Goal: Transaction & Acquisition: Purchase product/service

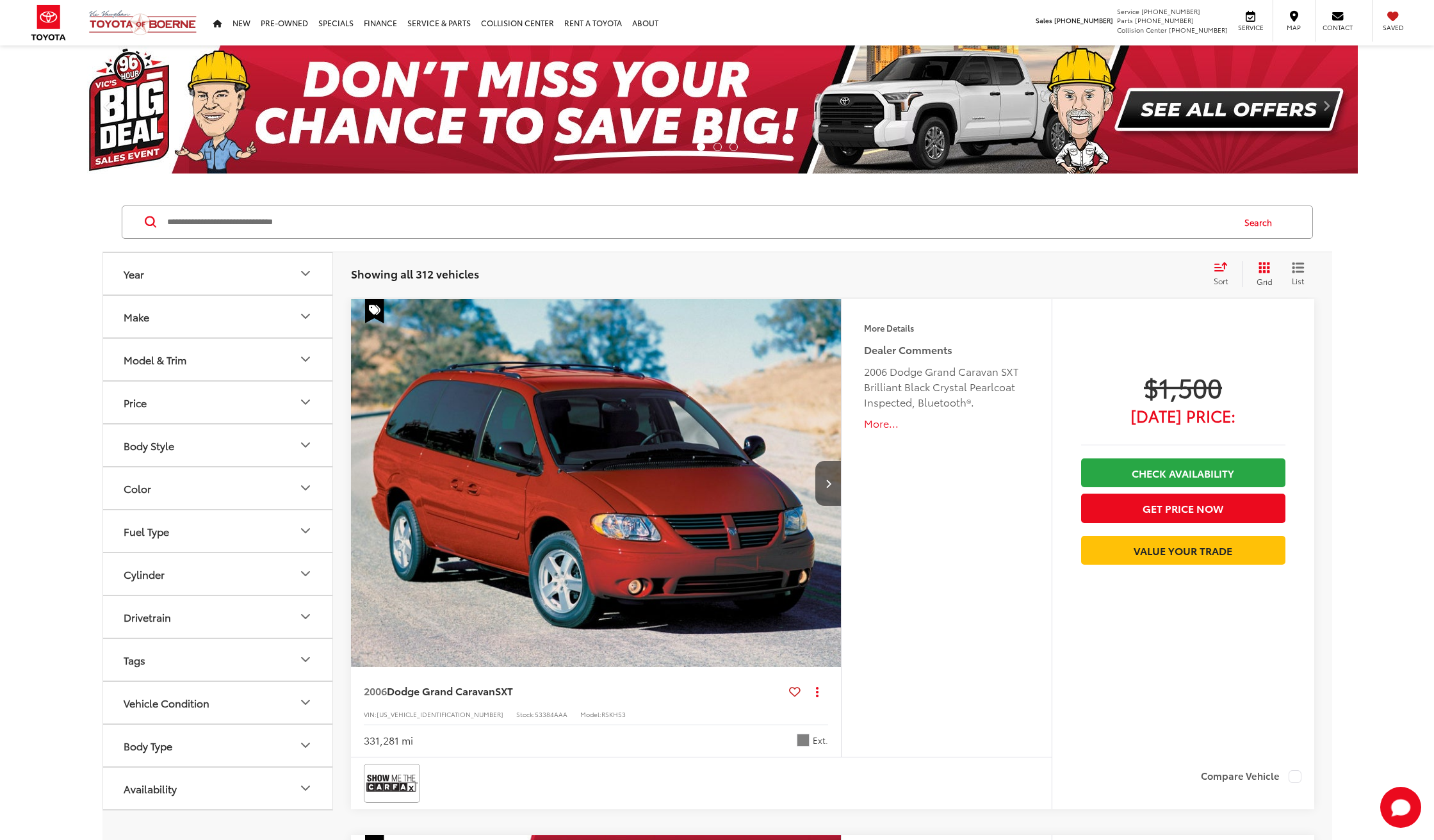
scroll to position [4, 0]
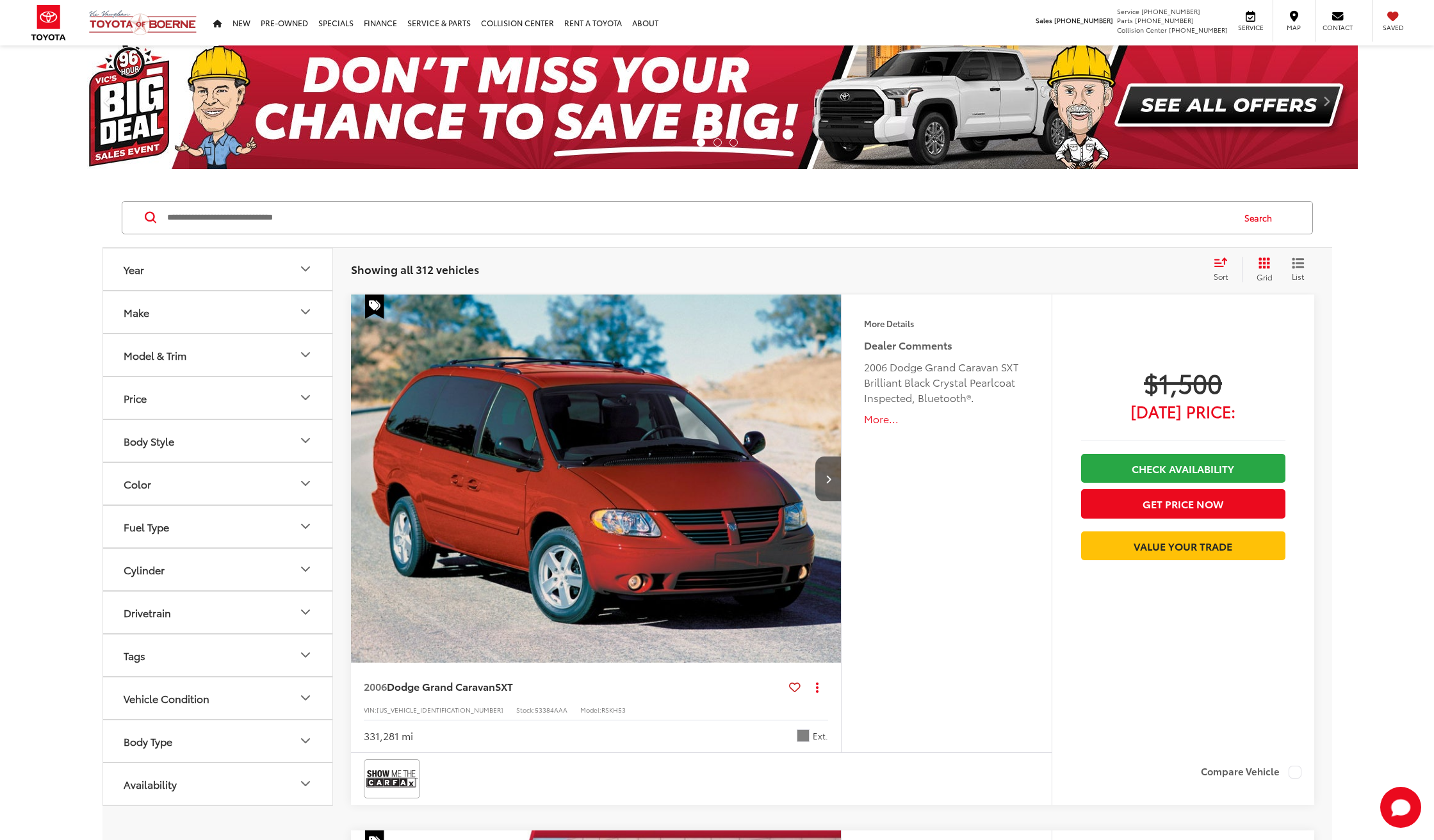
click at [220, 225] on input "Search by Make, Model, or Keyword" at bounding box center [699, 218] width 1066 height 31
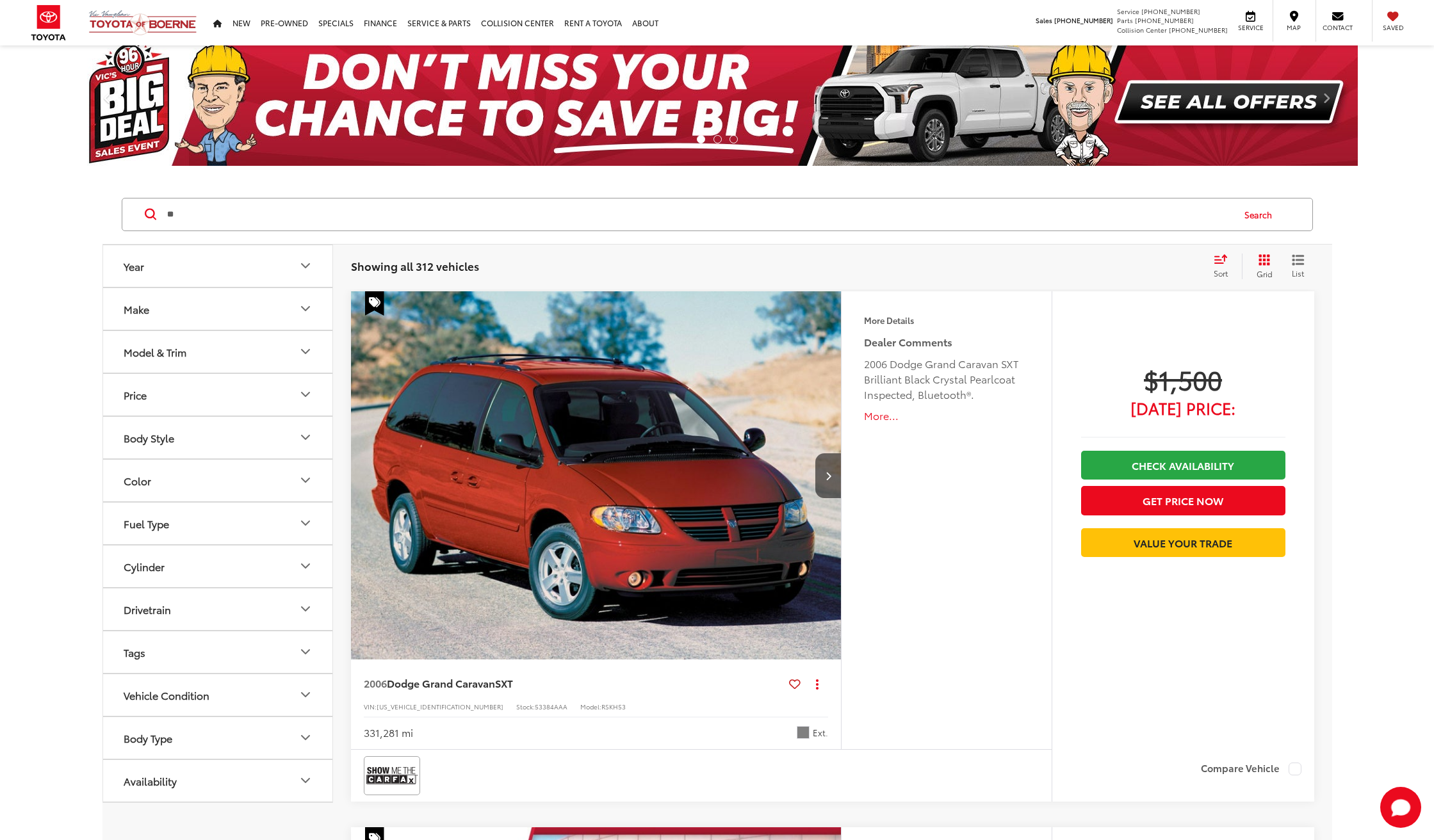
scroll to position [11, 0]
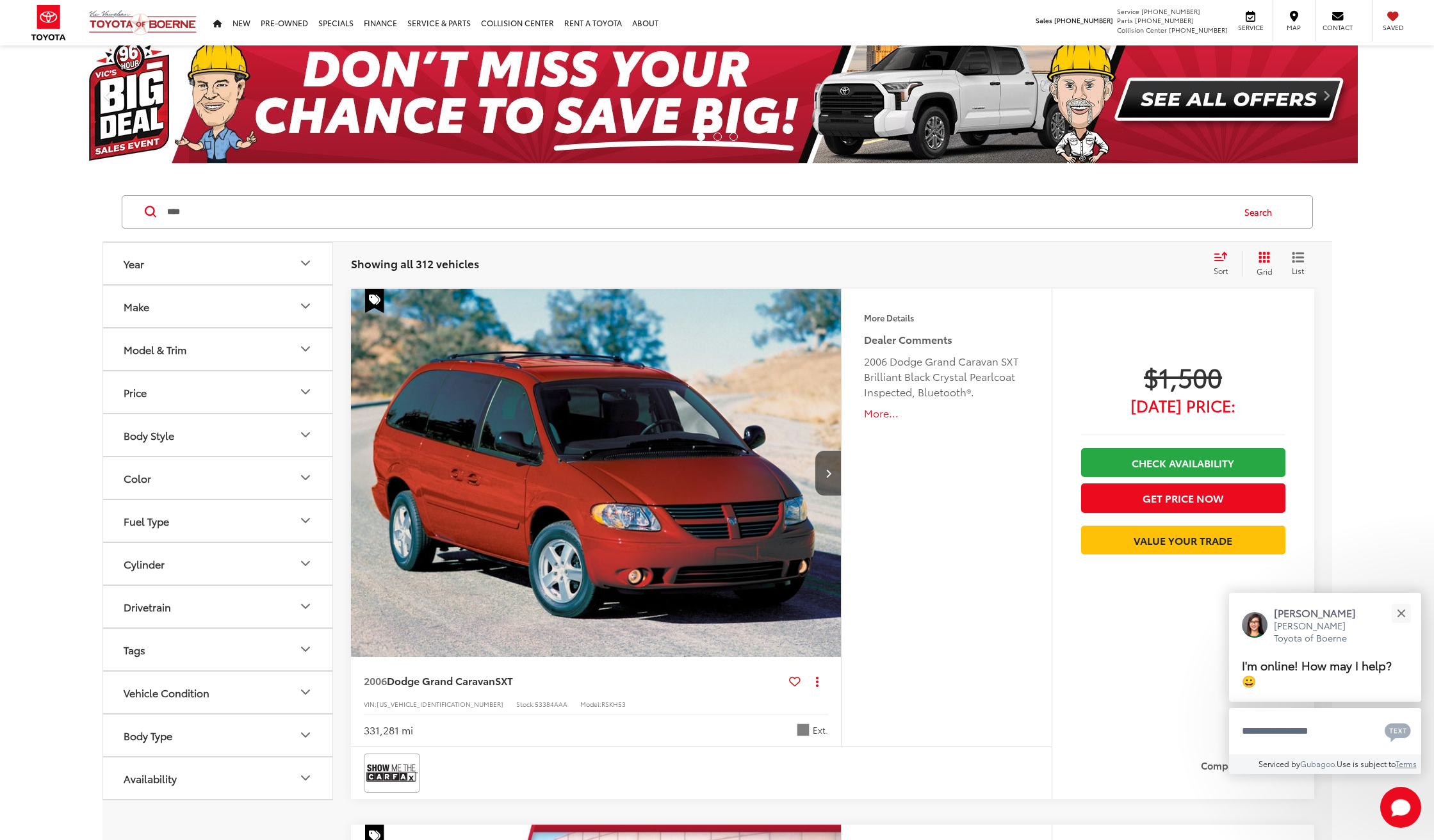
type input "****"
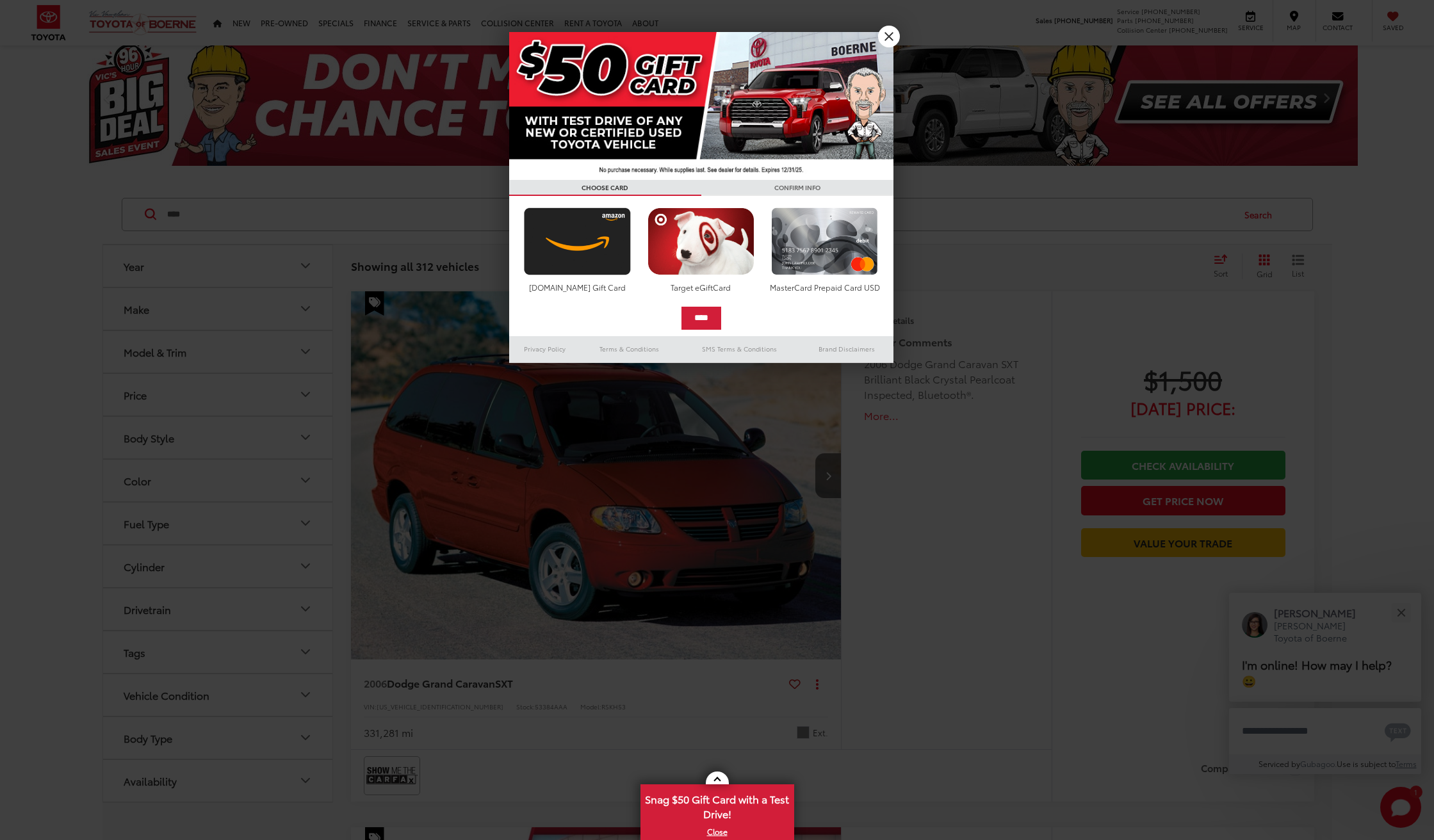
scroll to position [8, 0]
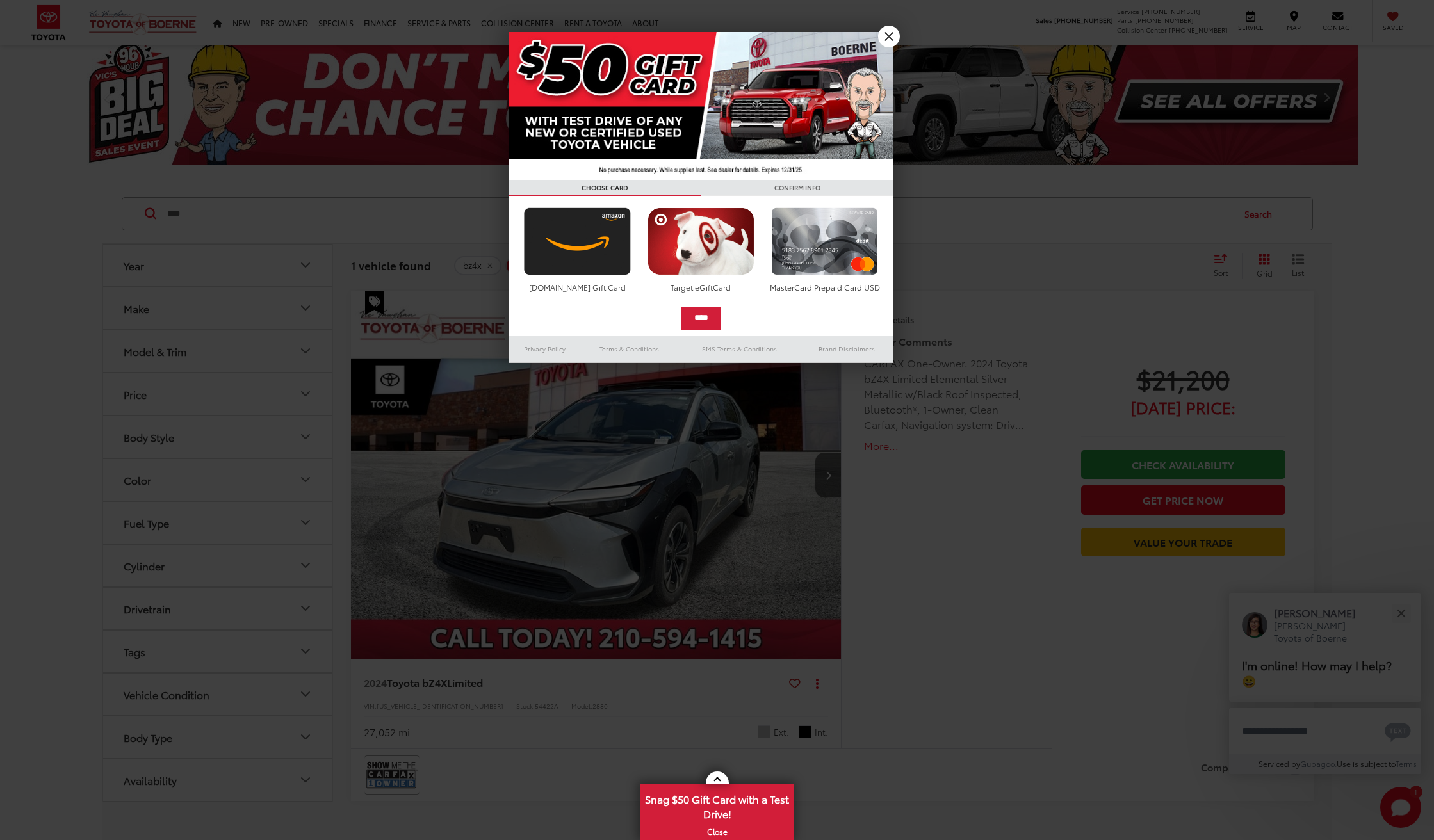
click at [885, 33] on link "X" at bounding box center [889, 36] width 22 height 22
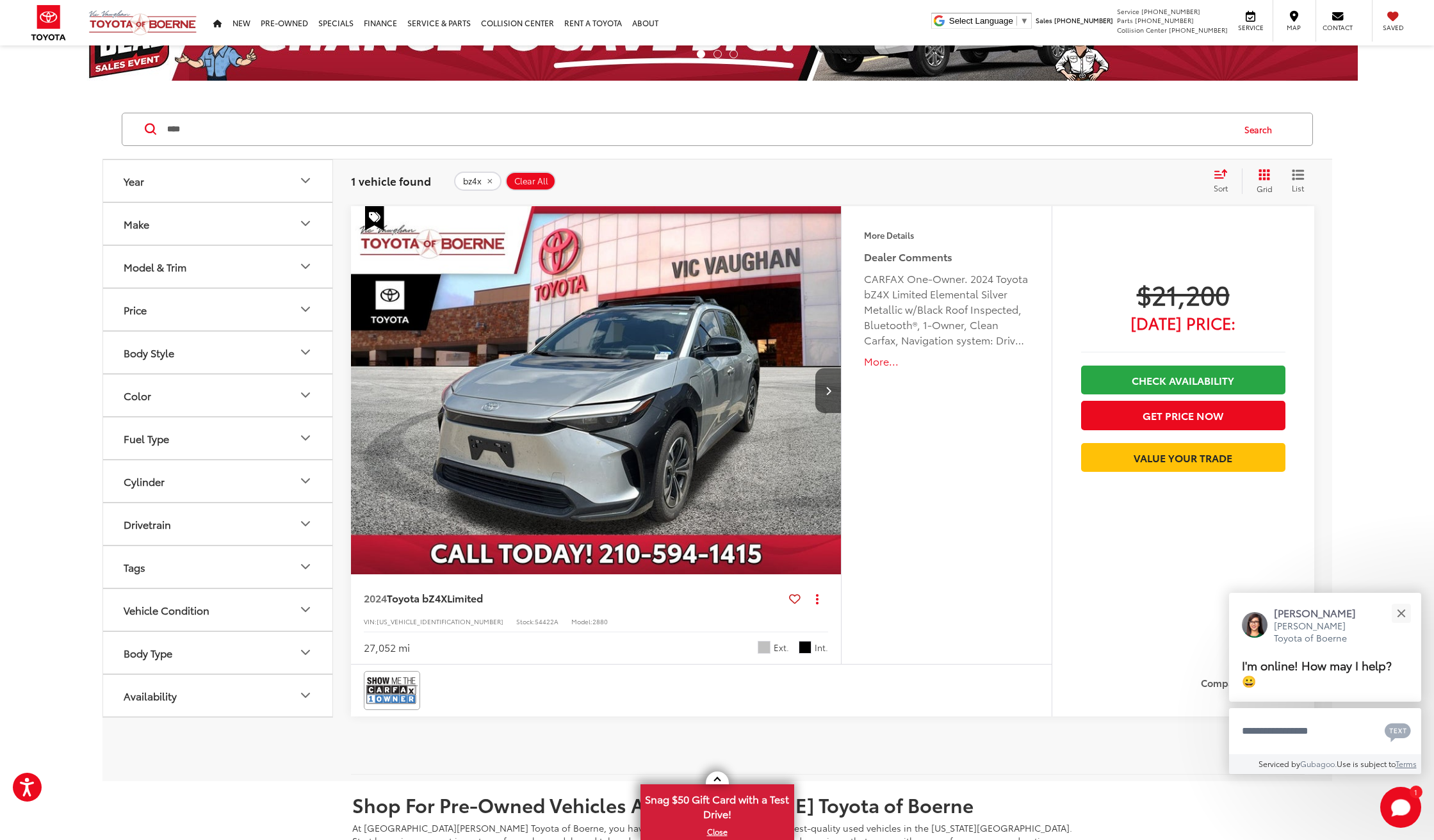
scroll to position [95, 0]
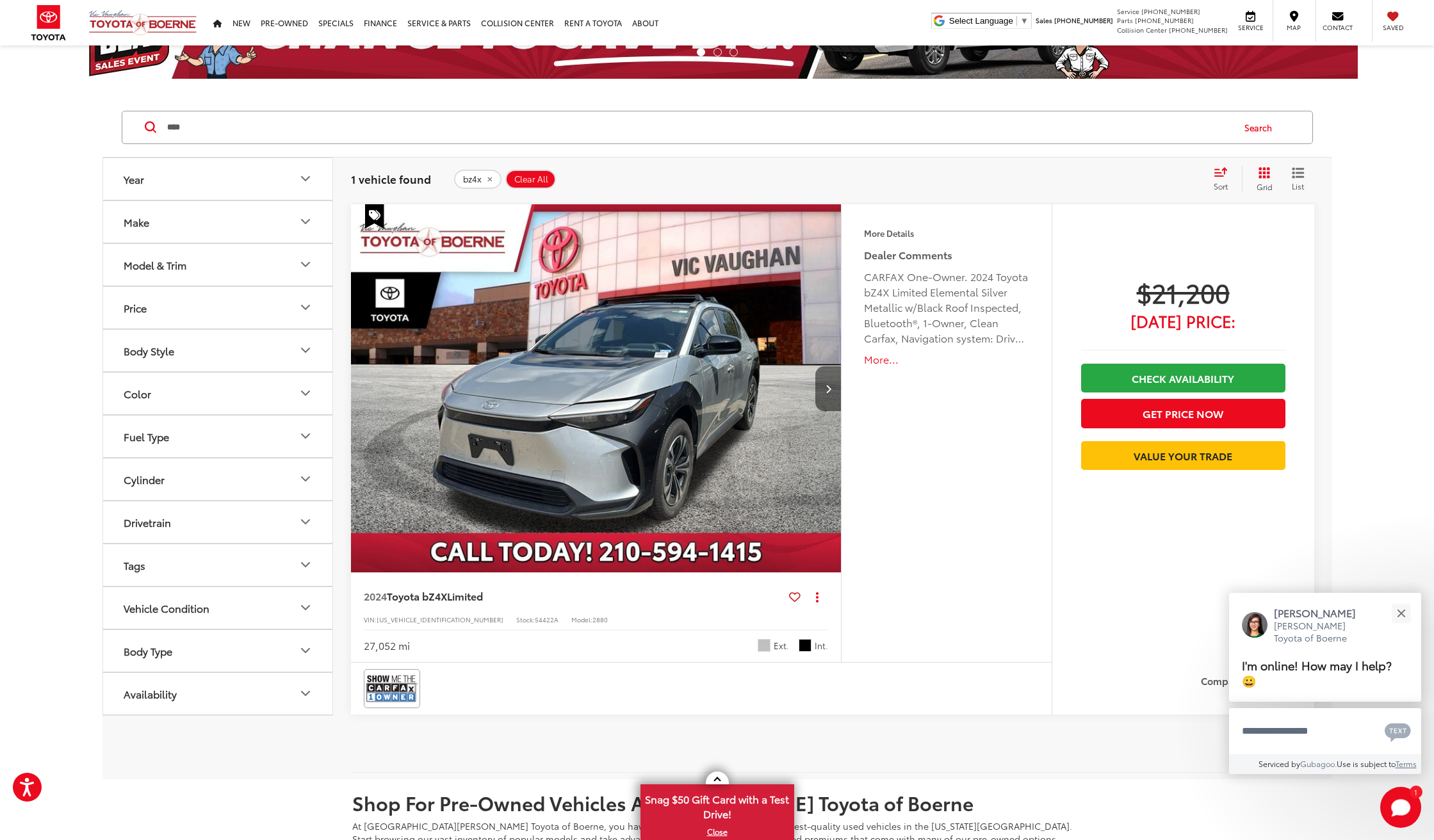
click at [826, 386] on icon "Next image" at bounding box center [829, 388] width 6 height 9
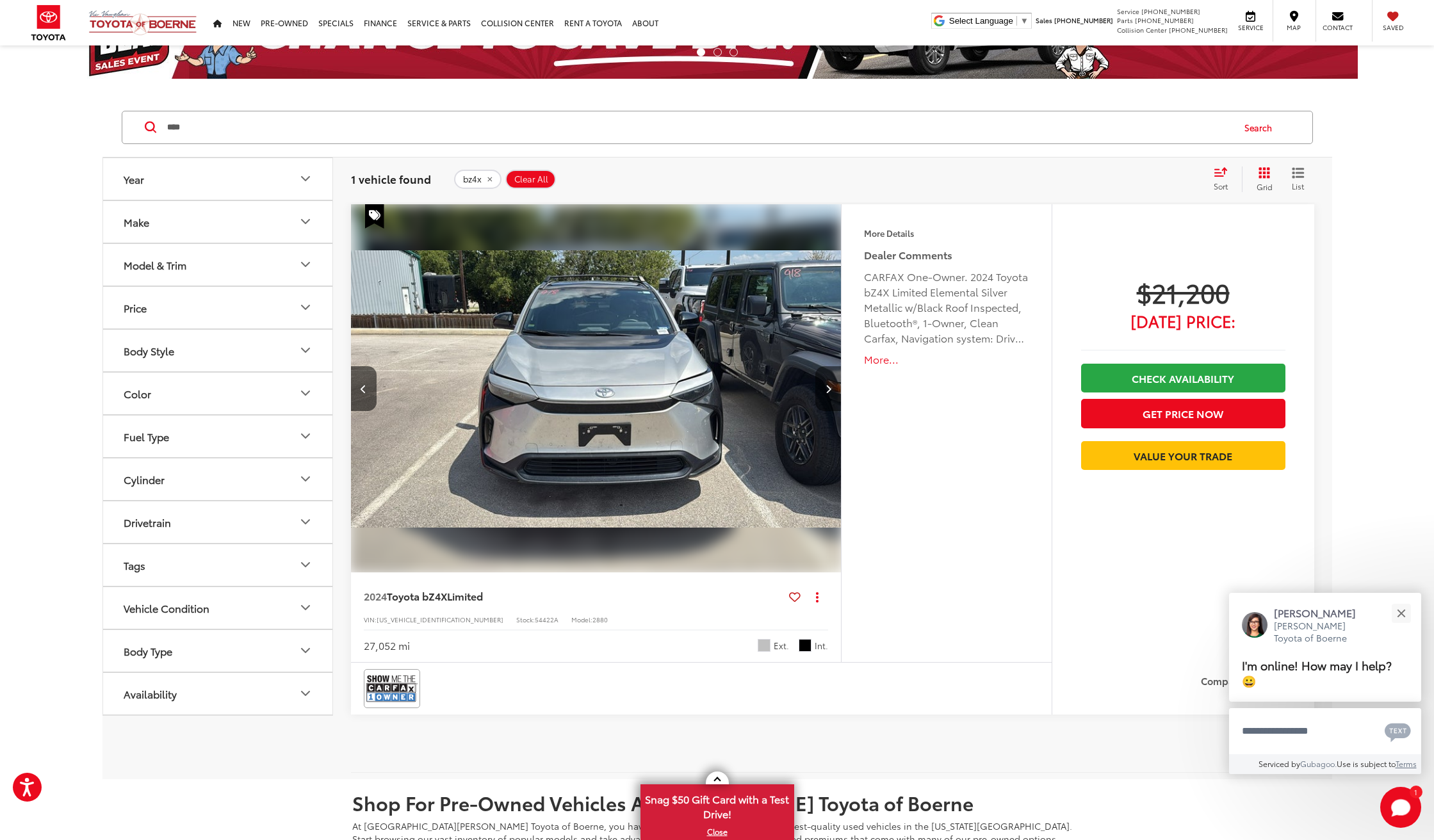
click at [826, 386] on icon "Next image" at bounding box center [829, 388] width 6 height 9
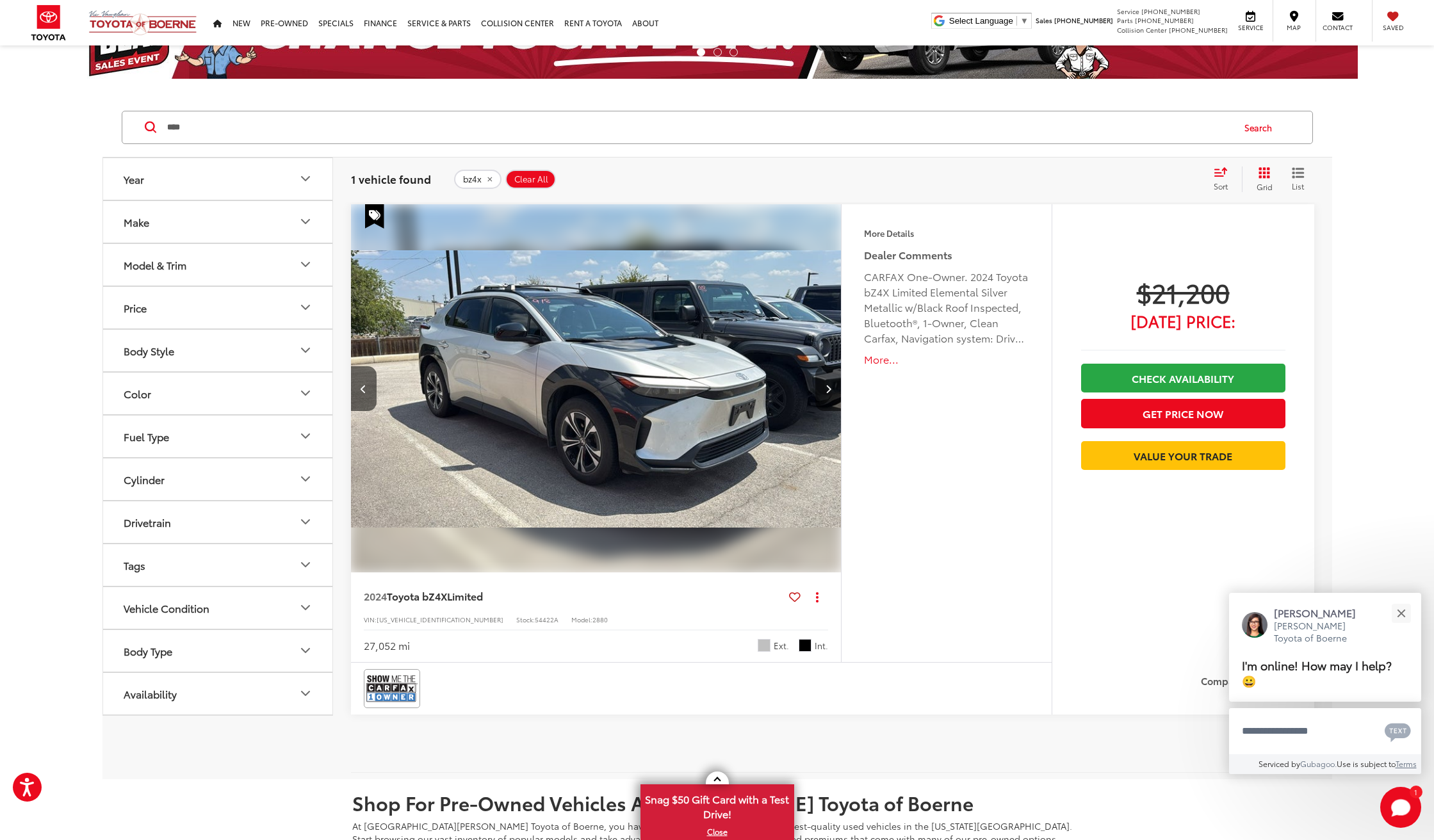
drag, startPoint x: 1169, startPoint y: 320, endPoint x: 1155, endPoint y: 322, distance: 14.1
click at [1169, 320] on span "[DATE] Price:" at bounding box center [1183, 320] width 204 height 13
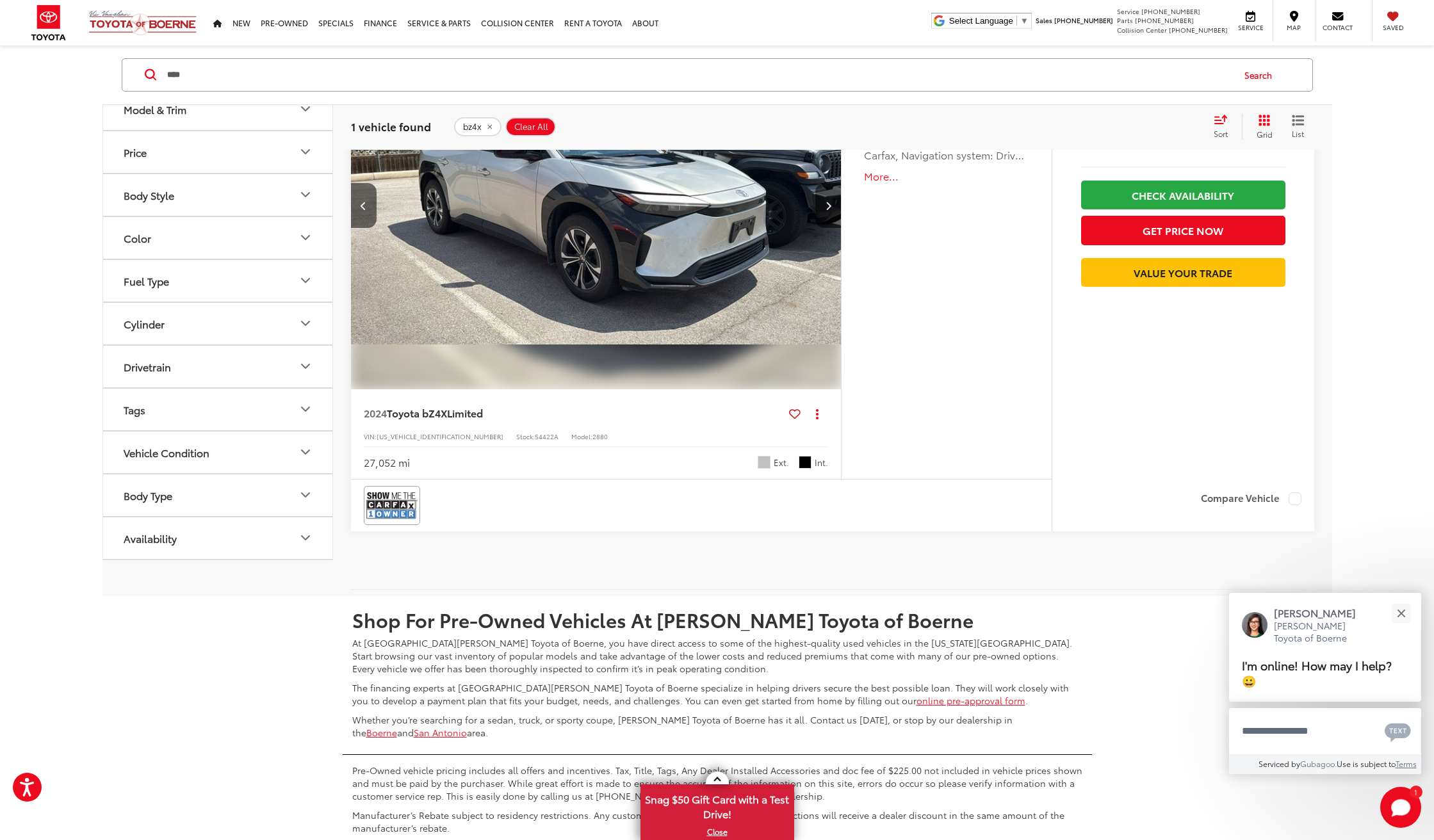
scroll to position [275, 0]
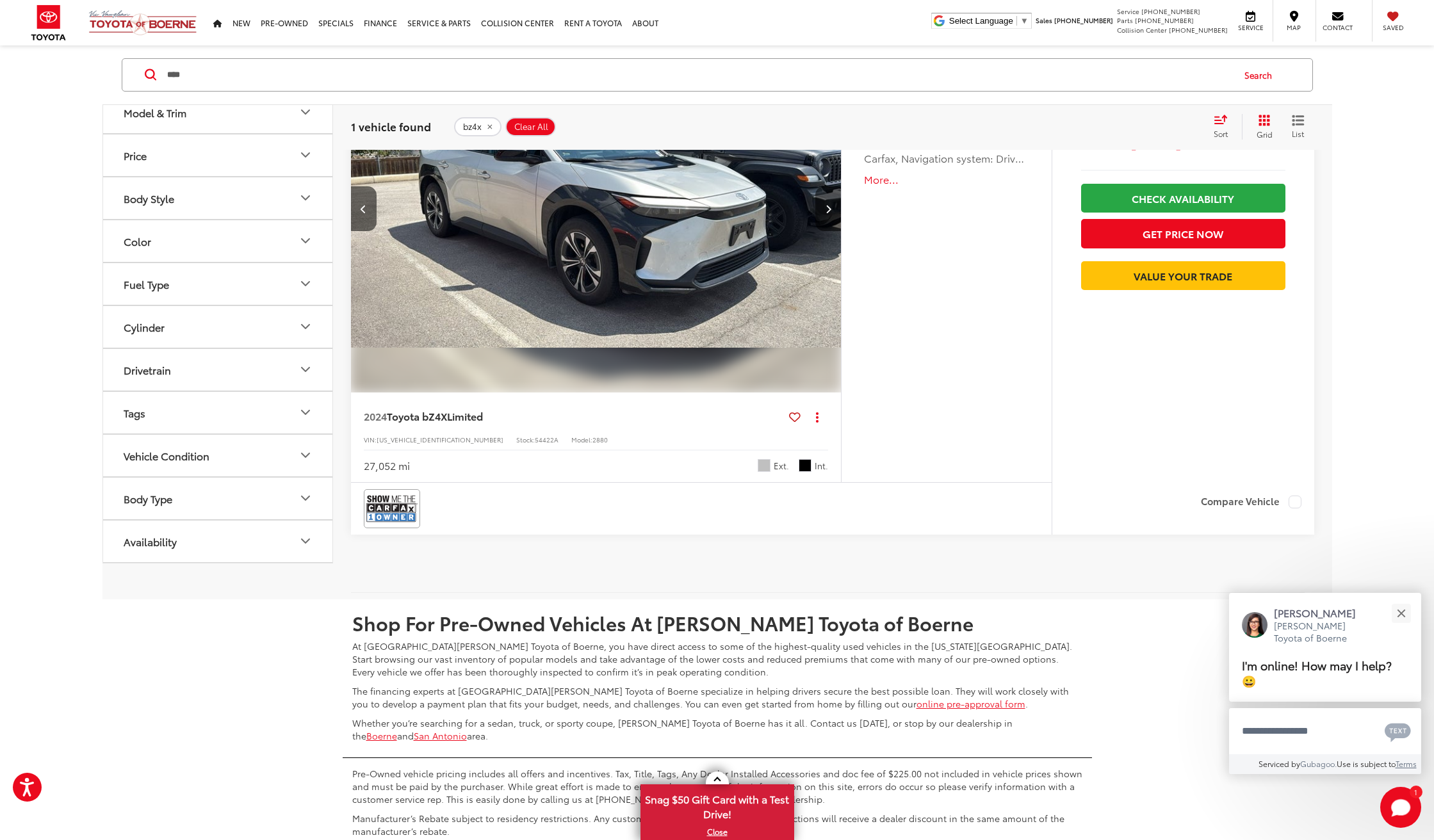
click at [608, 308] on img "2024 Toyota bZ4X Limited 2" at bounding box center [596, 209] width 492 height 370
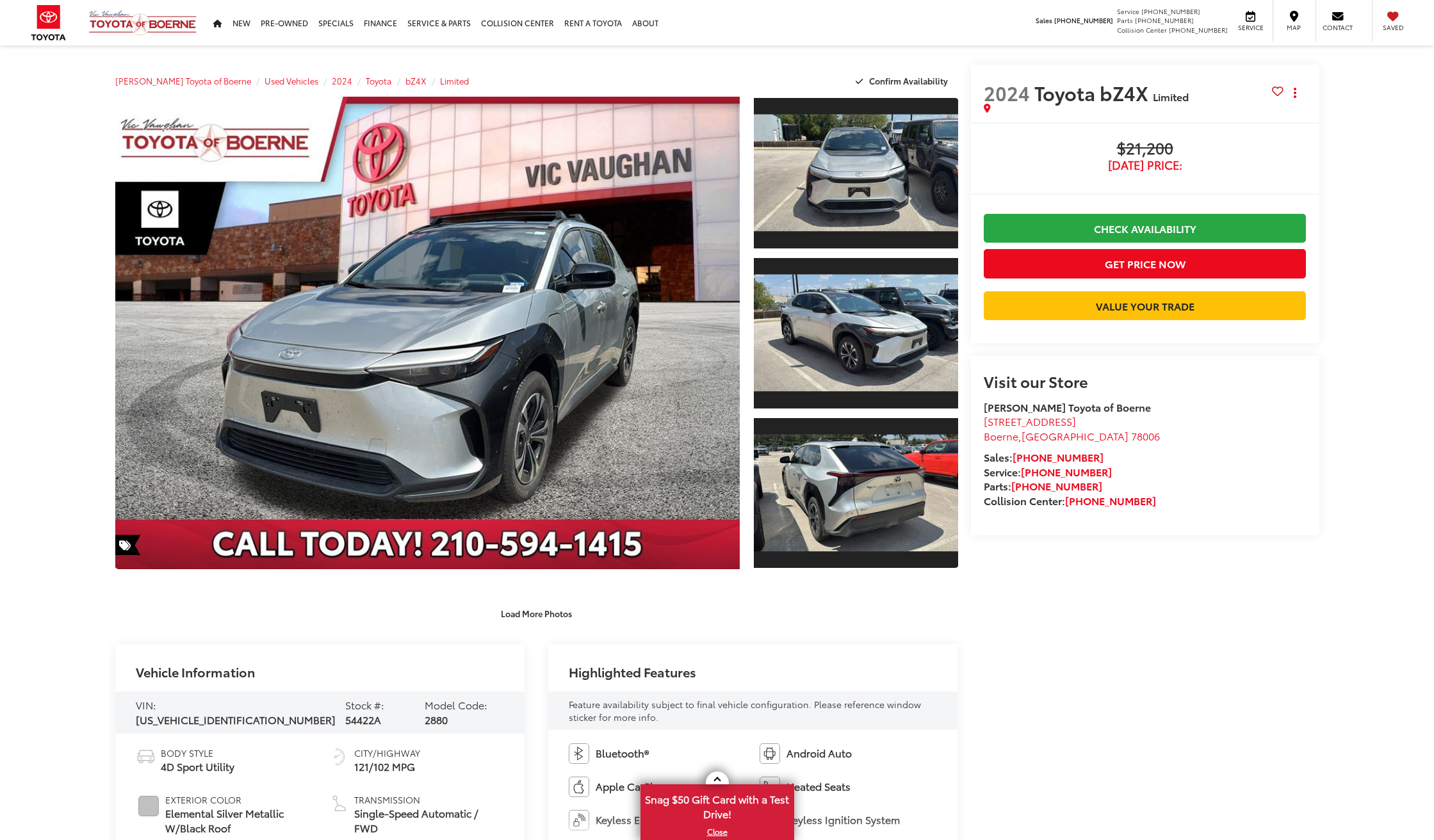
click at [1171, 168] on span "[DATE] Price:" at bounding box center [1145, 165] width 323 height 13
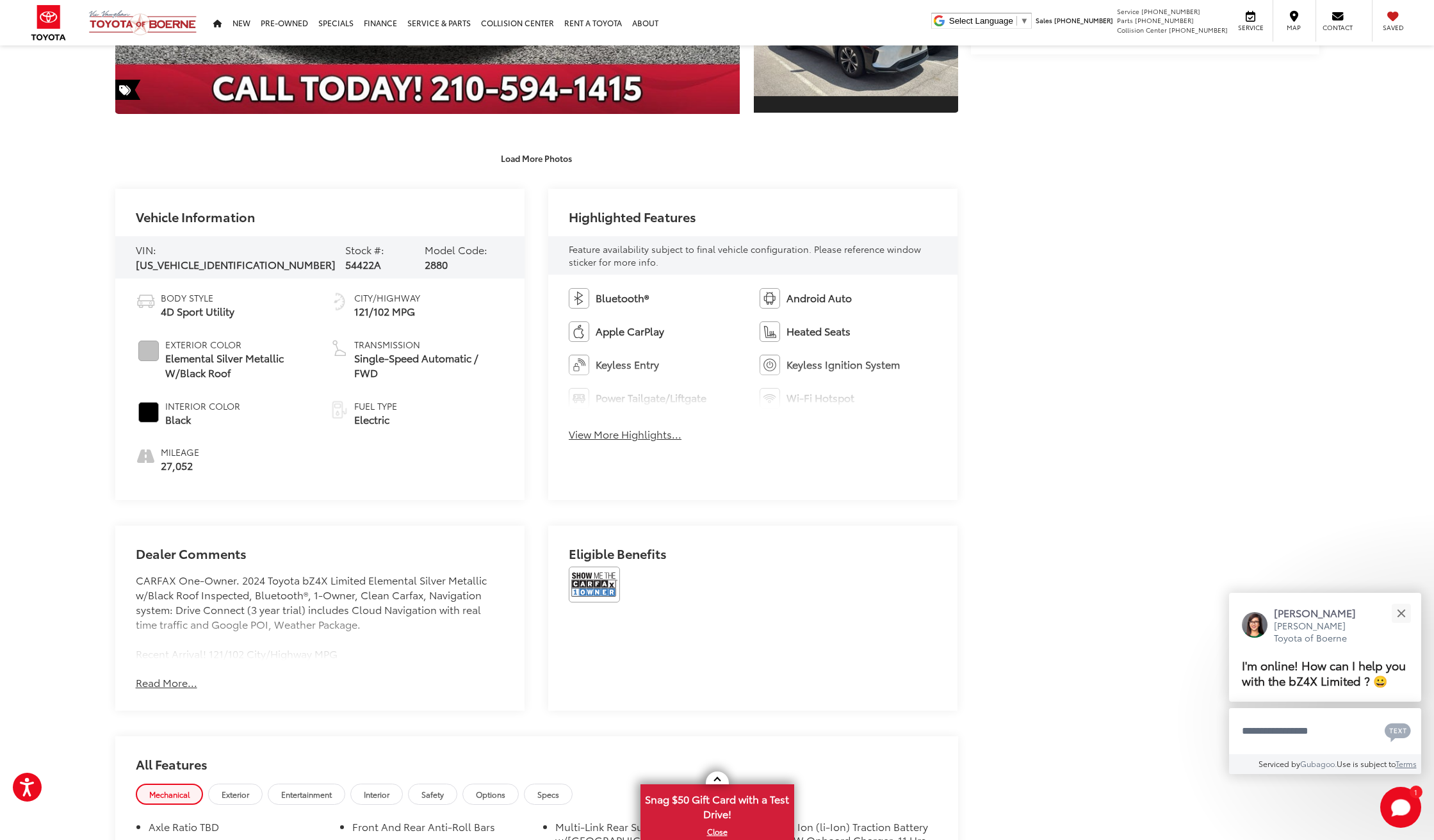
scroll to position [501, 0]
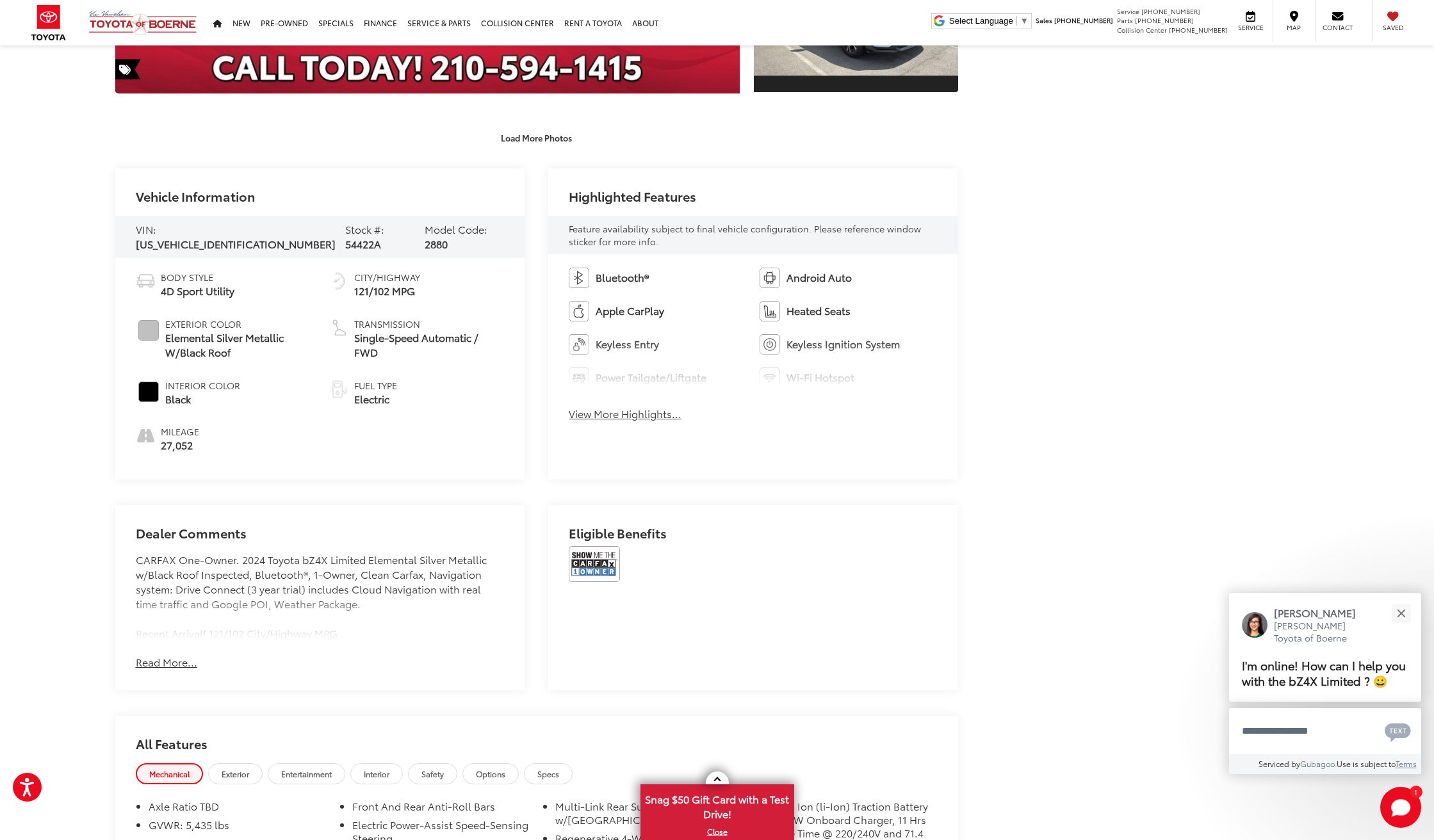
click at [601, 561] on img at bounding box center [594, 564] width 51 height 36
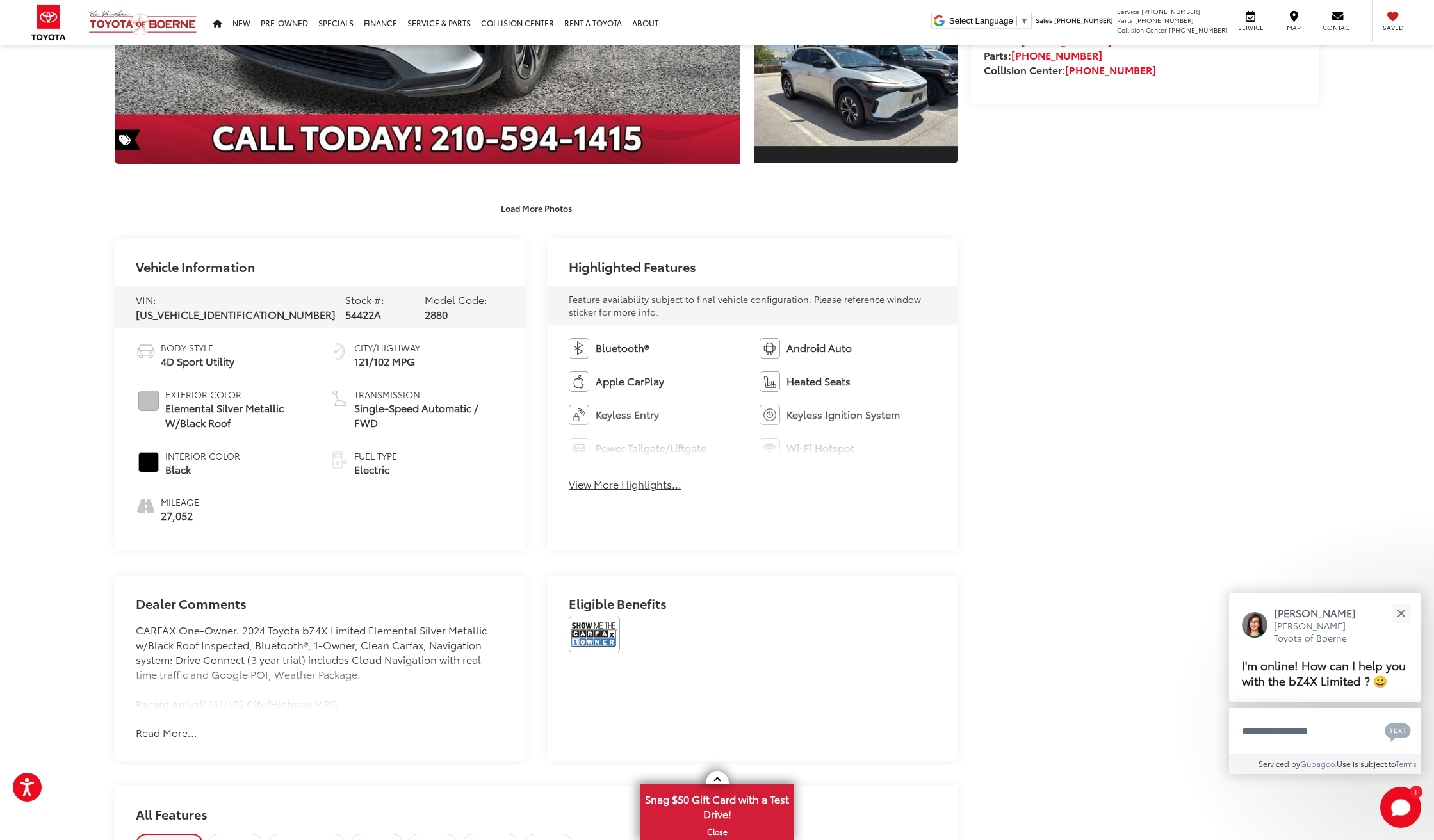
scroll to position [508, 0]
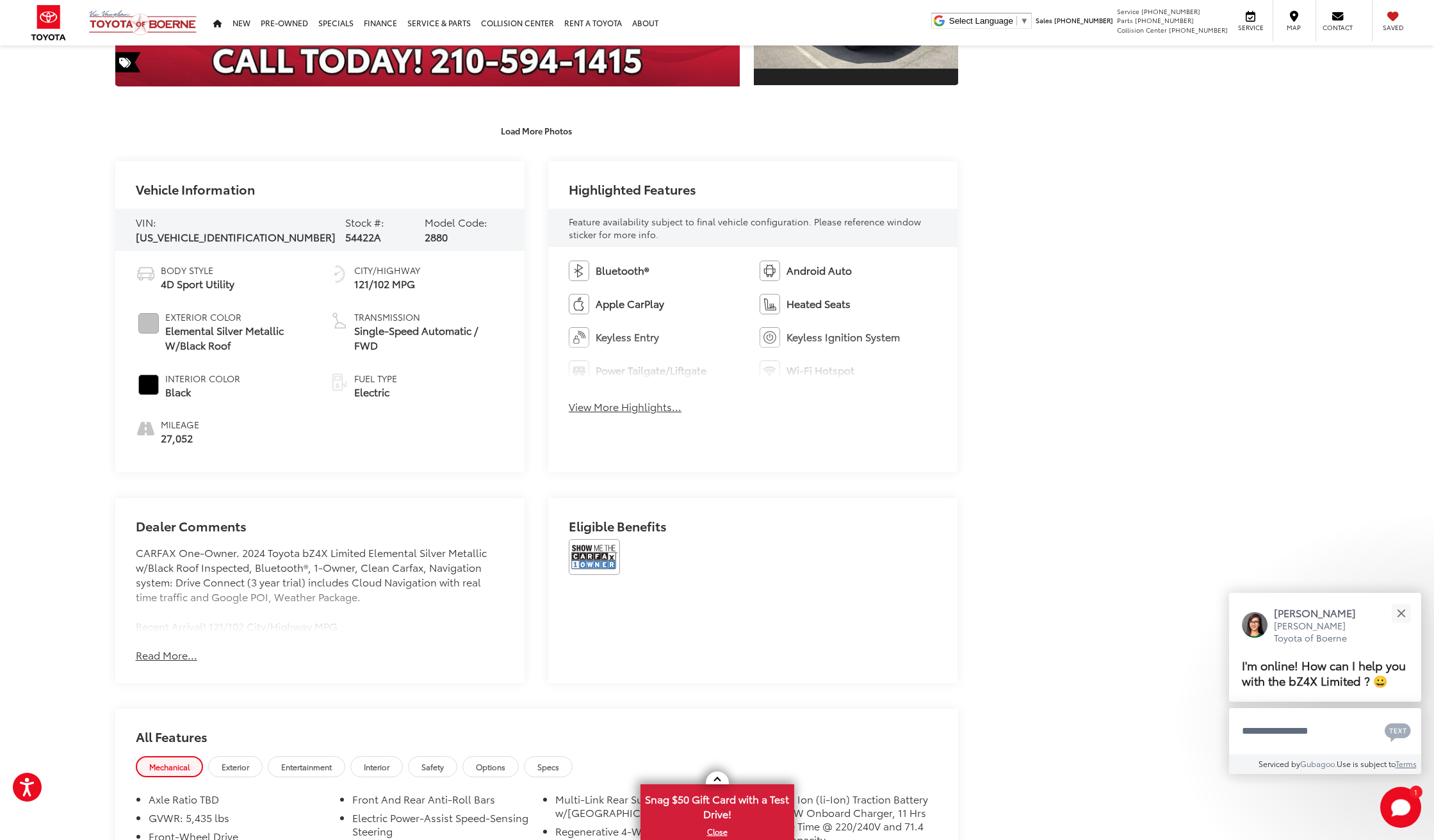
click at [168, 648] on button "Read More..." at bounding box center [167, 655] width 62 height 15
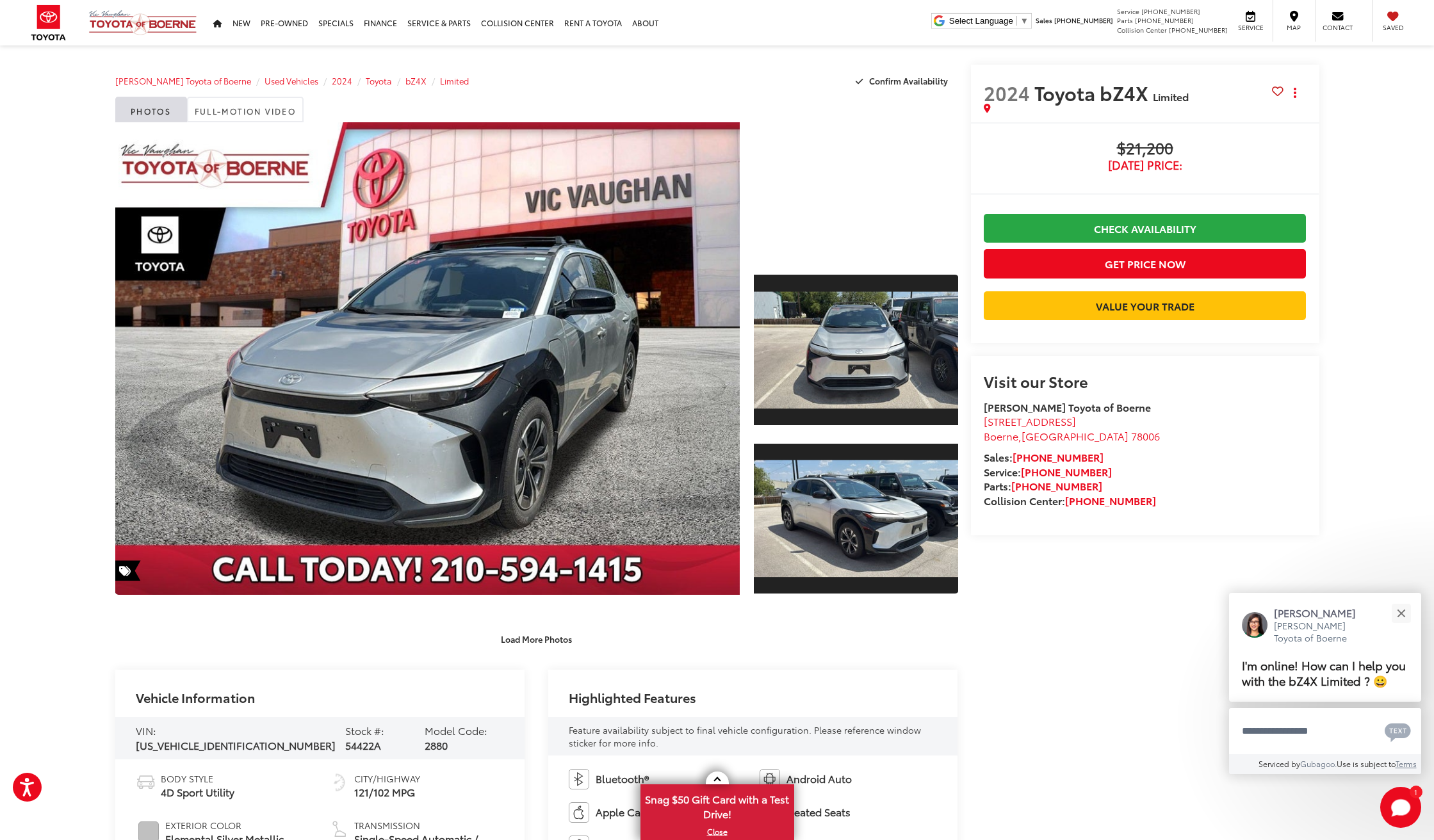
scroll to position [0, 0]
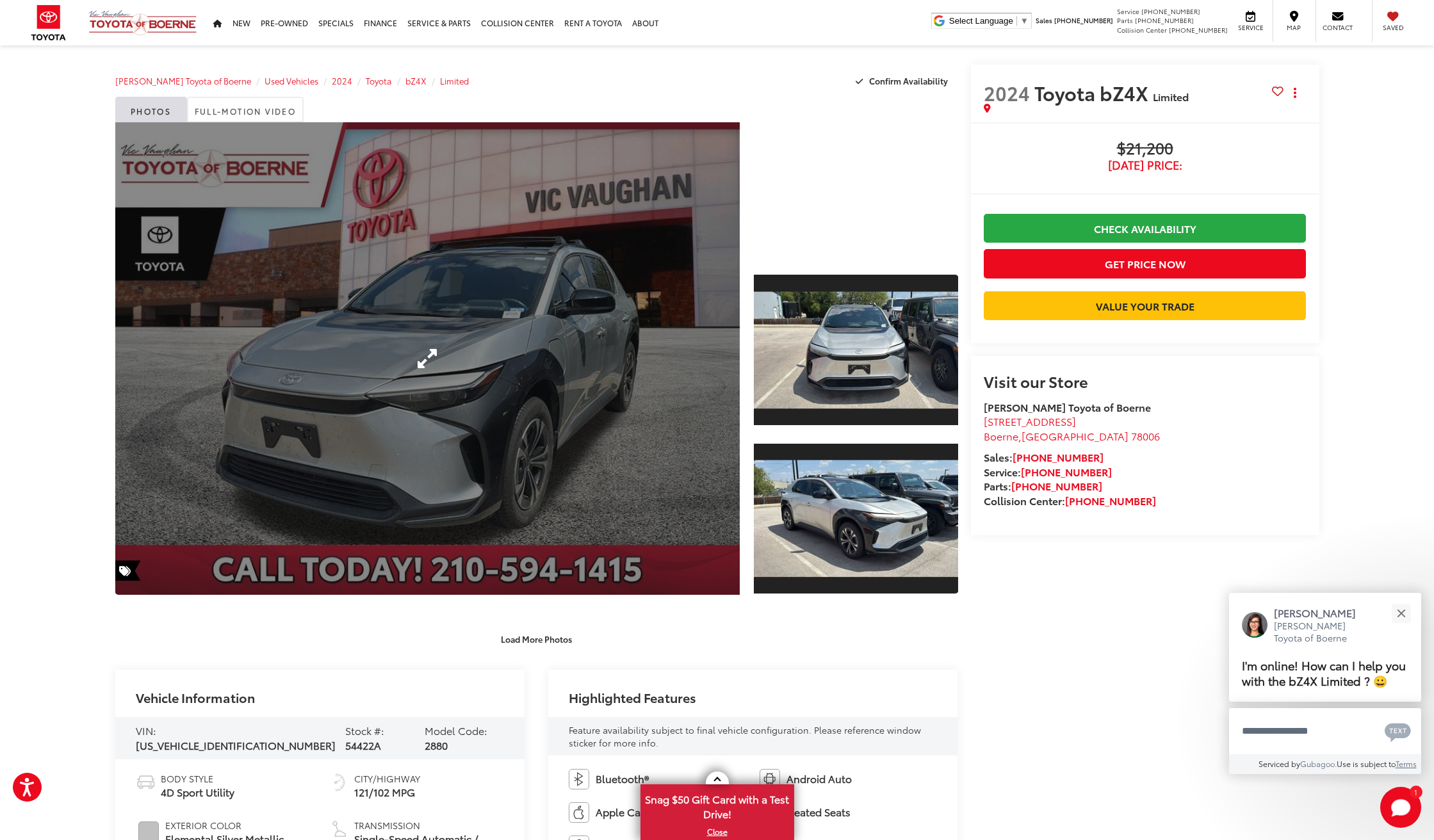
click at [685, 351] on link "Expand Photo 0" at bounding box center [427, 358] width 625 height 473
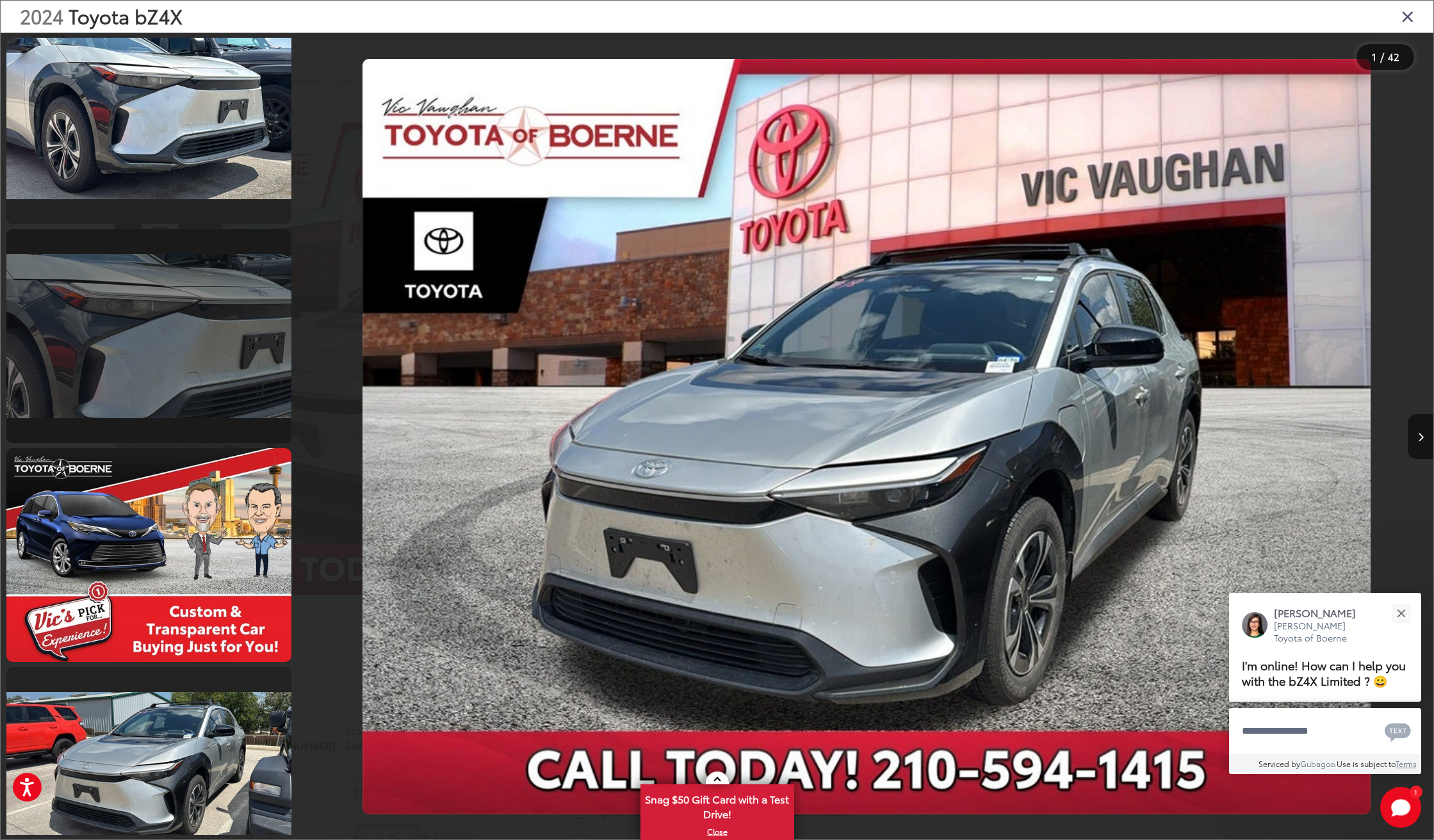
scroll to position [2312, 0]
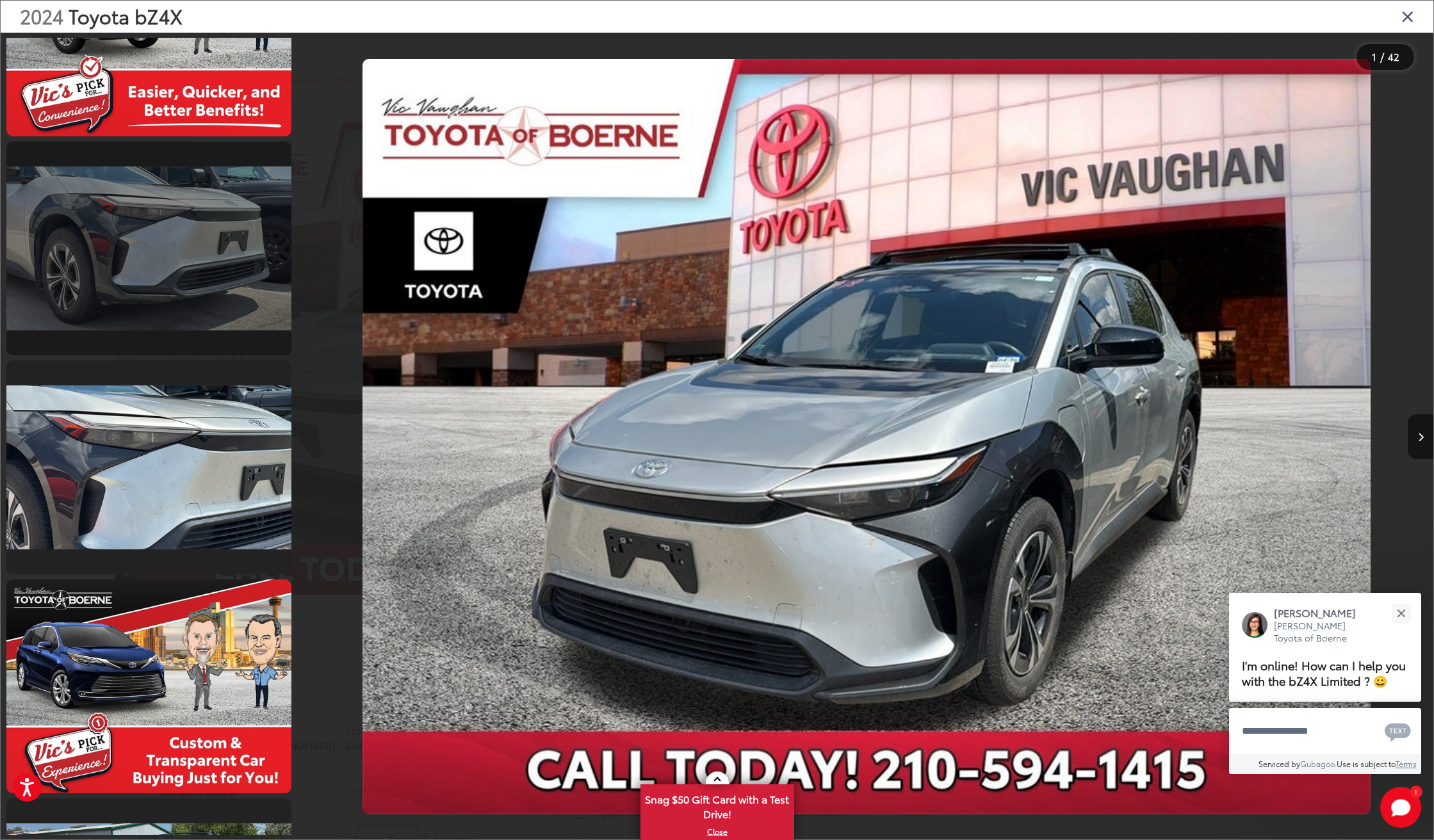
click at [217, 297] on link at bounding box center [149, 248] width 285 height 214
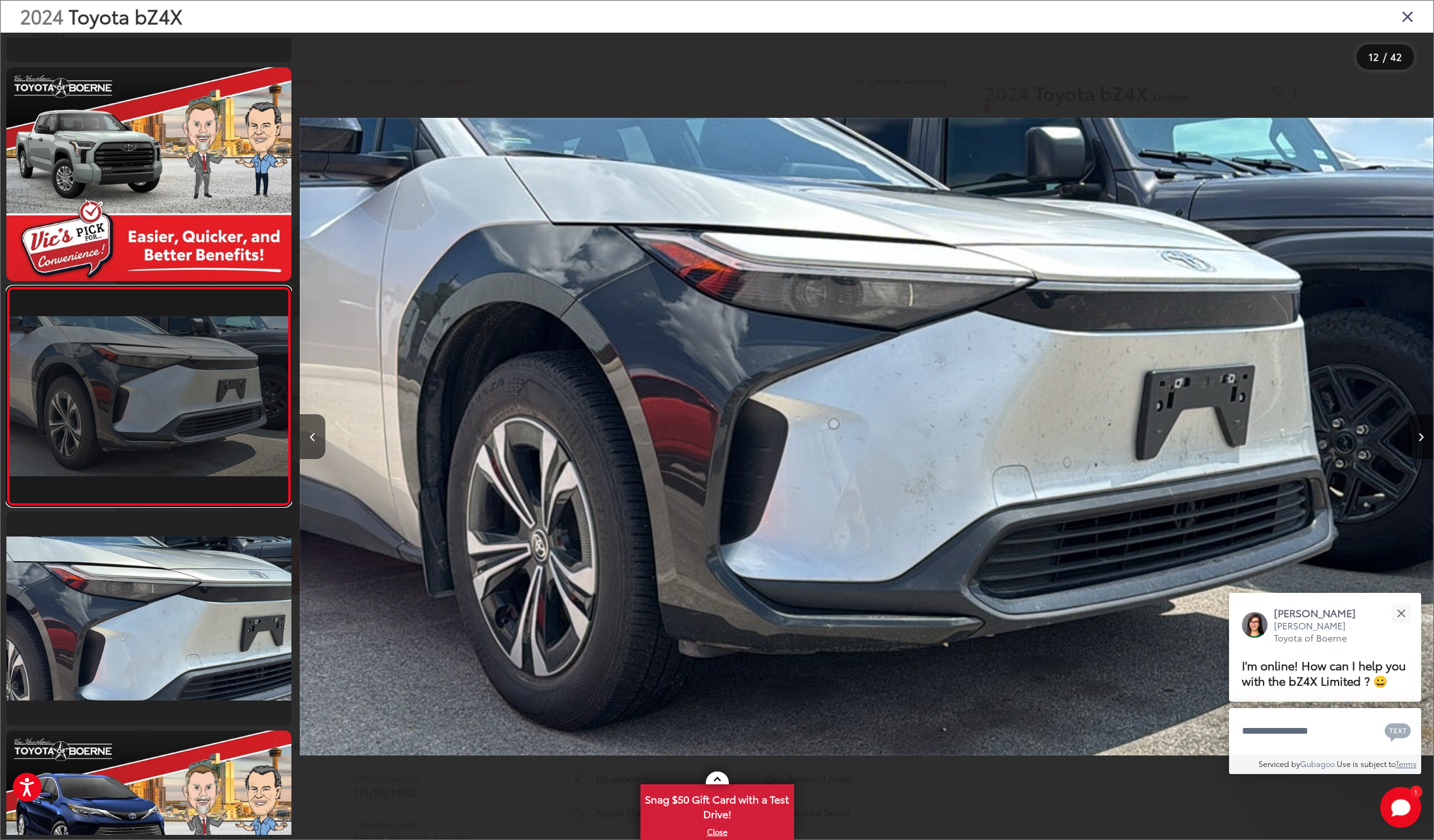
scroll to position [2157, 0]
